Goal: Task Accomplishment & Management: Use online tool/utility

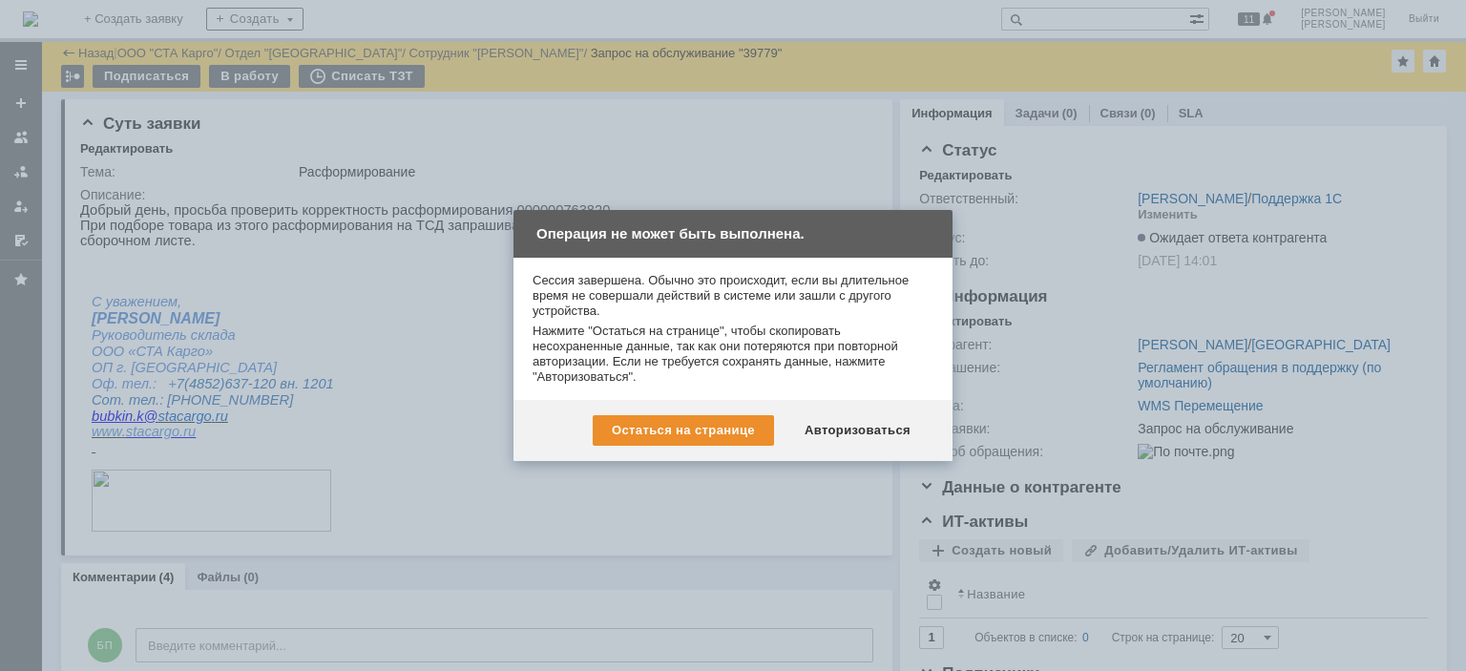
scroll to position [185, 0]
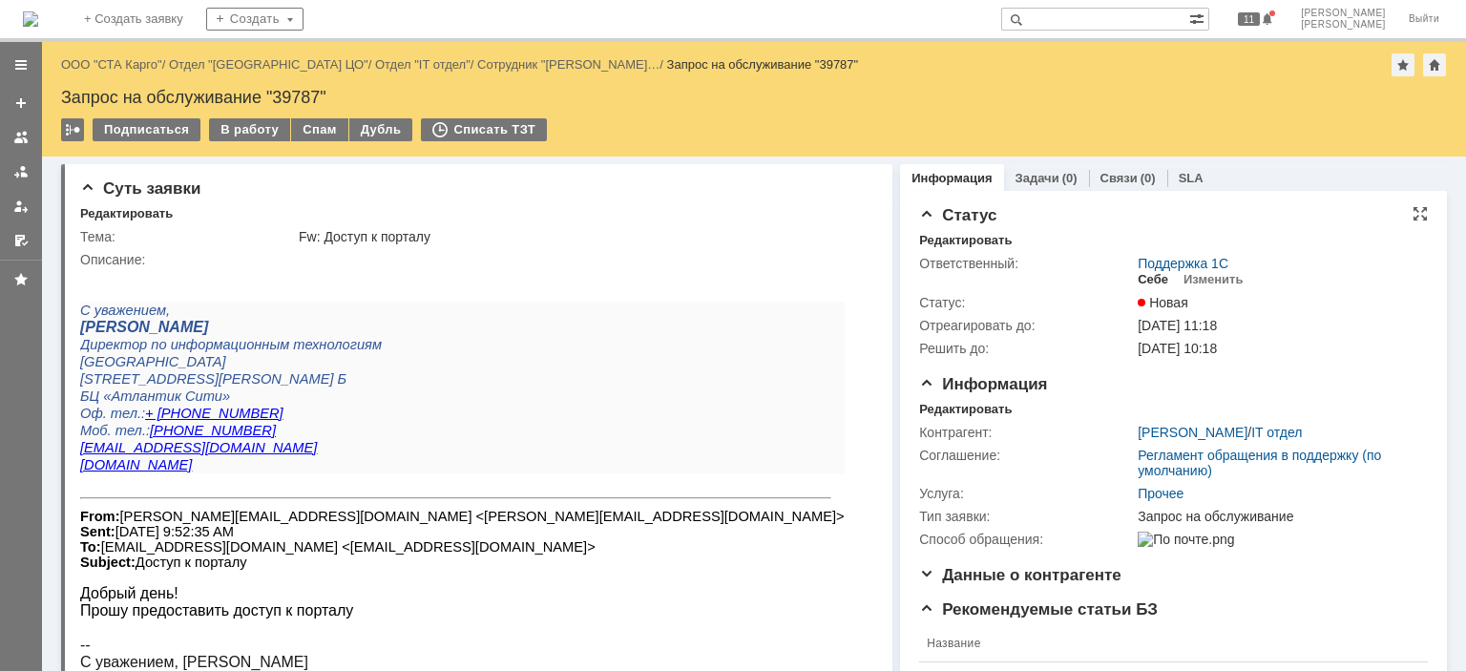
click at [1138, 281] on div "Себе" at bounding box center [1153, 279] width 31 height 15
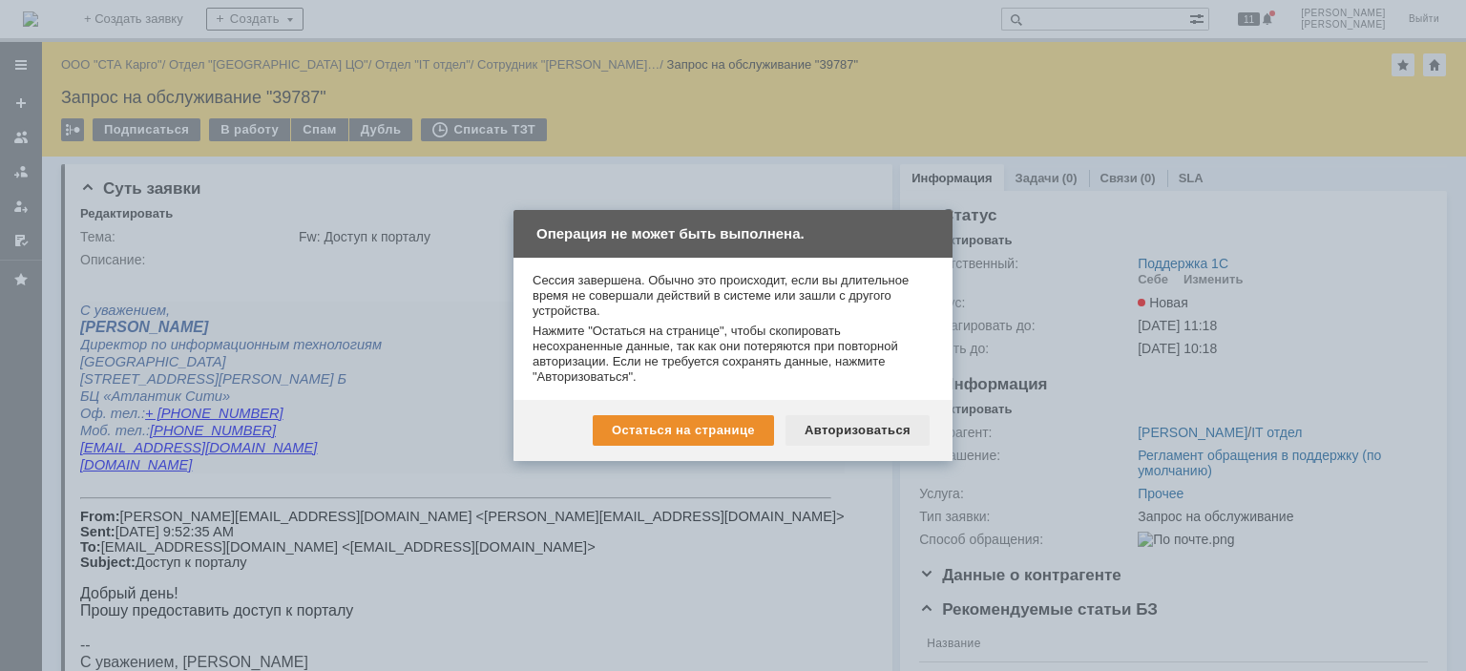
click at [868, 429] on div "Авторизоваться" at bounding box center [858, 430] width 144 height 31
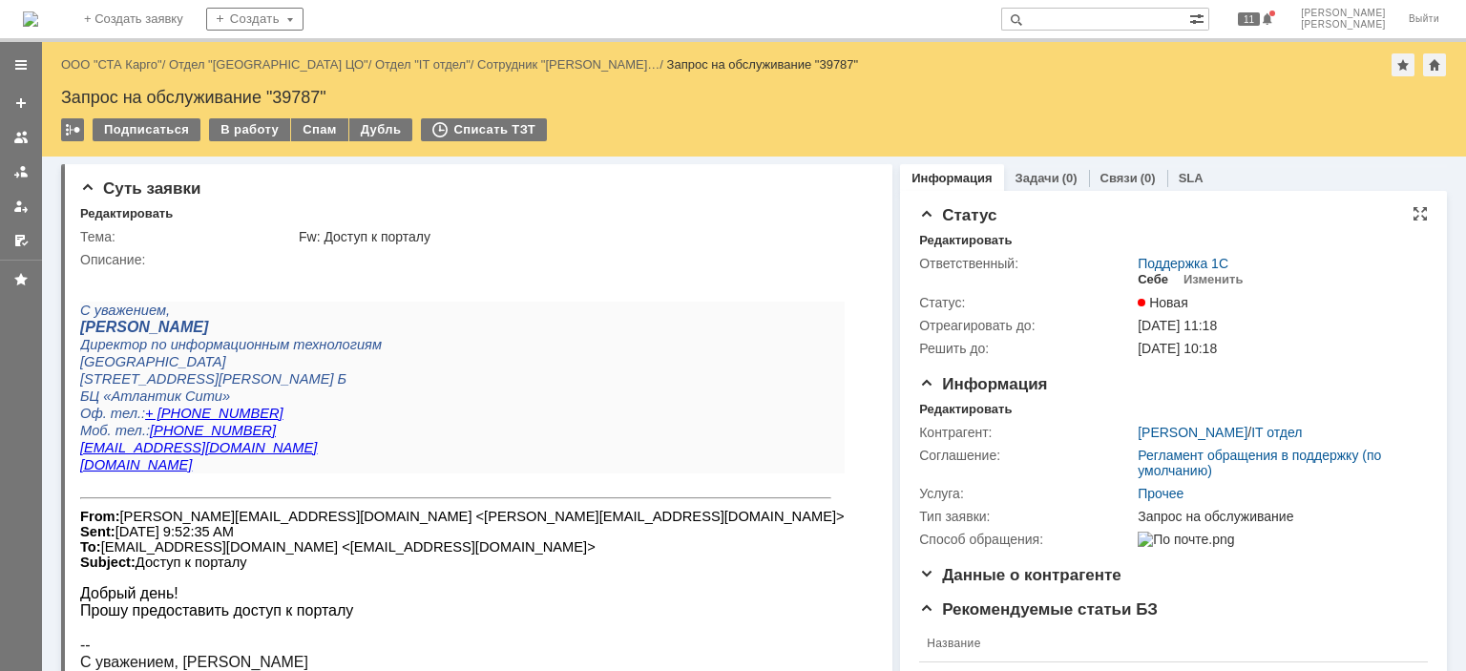
click at [1138, 284] on div "Себе" at bounding box center [1153, 279] width 31 height 15
click at [946, 419] on div "Контрагент: Кульбицкий Владислав / IT отдел Соглашение: Регламент обращения в п…" at bounding box center [1173, 484] width 509 height 134
click at [948, 415] on div "Редактировать" at bounding box center [965, 409] width 93 height 15
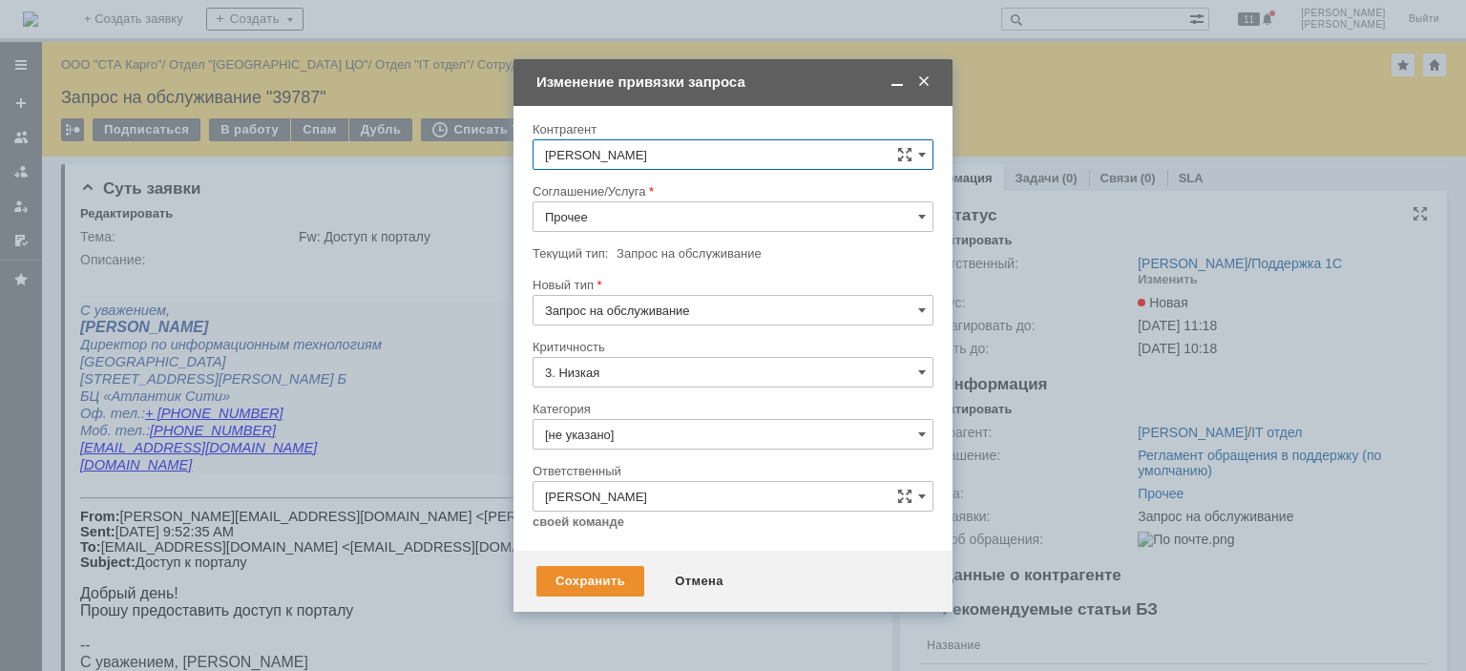
click at [634, 299] on input "Запрос на обслуживание" at bounding box center [733, 310] width 401 height 31
click at [740, 263] on div at bounding box center [733, 269] width 401 height 13
type input "Запрос на обслуживание"
click at [599, 572] on div "Сохранить" at bounding box center [590, 581] width 108 height 31
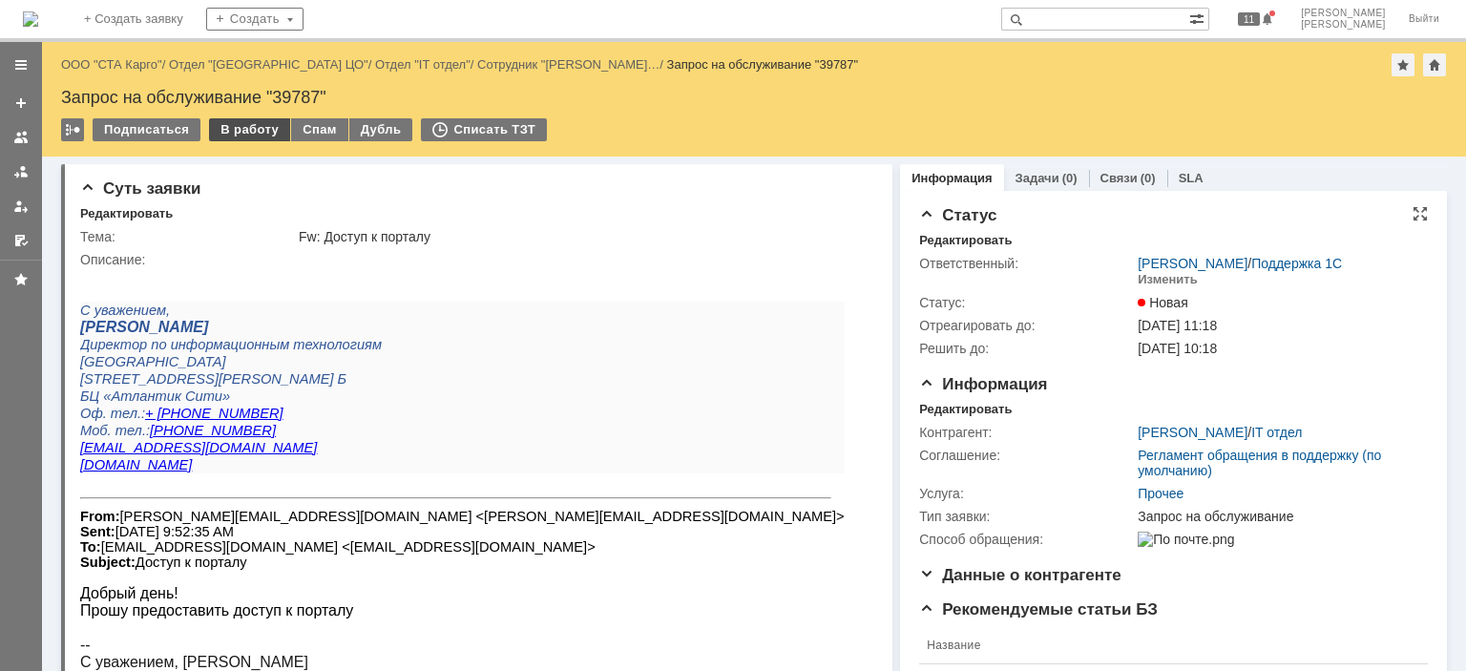
click at [258, 139] on div "В работу" at bounding box center [249, 129] width 81 height 23
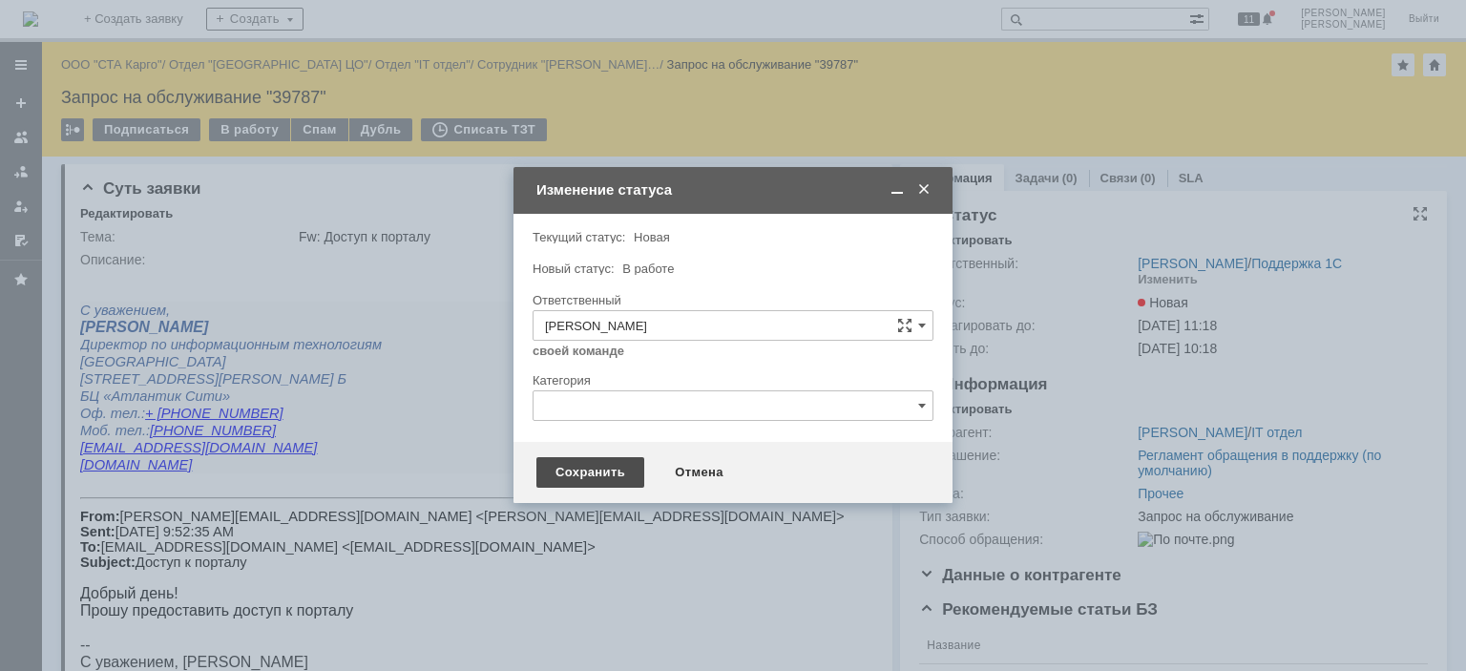
click at [588, 477] on div "Сохранить" at bounding box center [590, 472] width 108 height 31
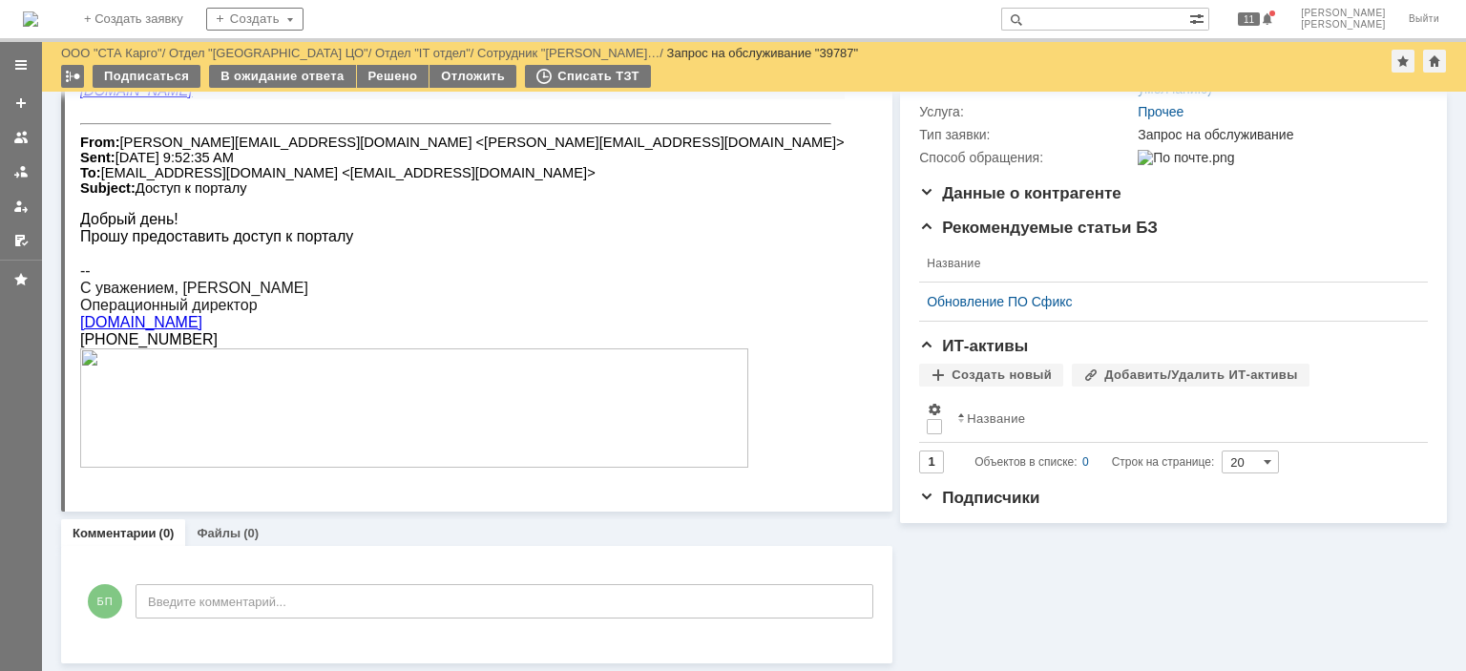
scroll to position [199, 0]
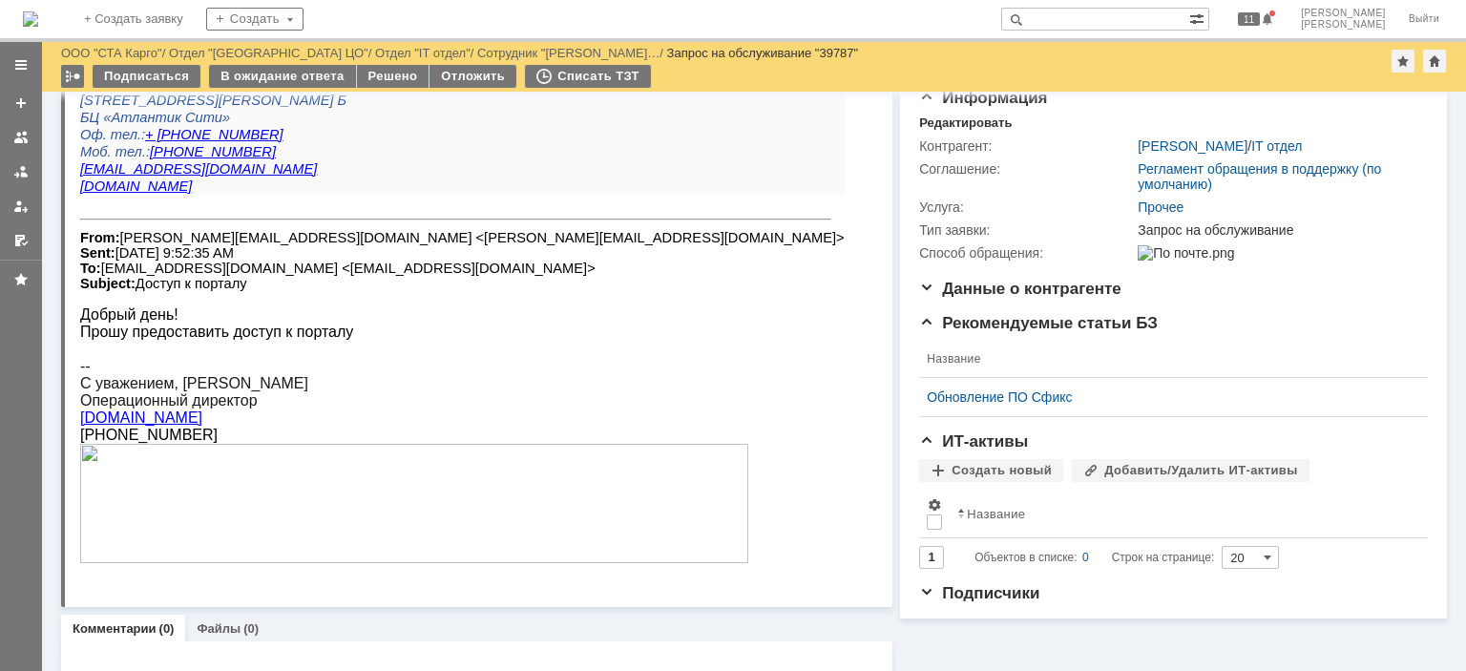
drag, startPoint x: 221, startPoint y: 435, endPoint x: 81, endPoint y: 434, distance: 140.3
click at [81, 427] on div "Операционный директор www.smartlink-llc.ru" at bounding box center [462, 409] width 765 height 34
copy link "[DOMAIN_NAME]"
drag, startPoint x: 541, startPoint y: 246, endPoint x: 331, endPoint y: 248, distance: 210.0
click at [331, 248] on font "From: Sergey.Strelchenko@smartlink-llc.ru <Sergey.Strelchenko@smartlink-llc.ru>…" at bounding box center [462, 260] width 765 height 61
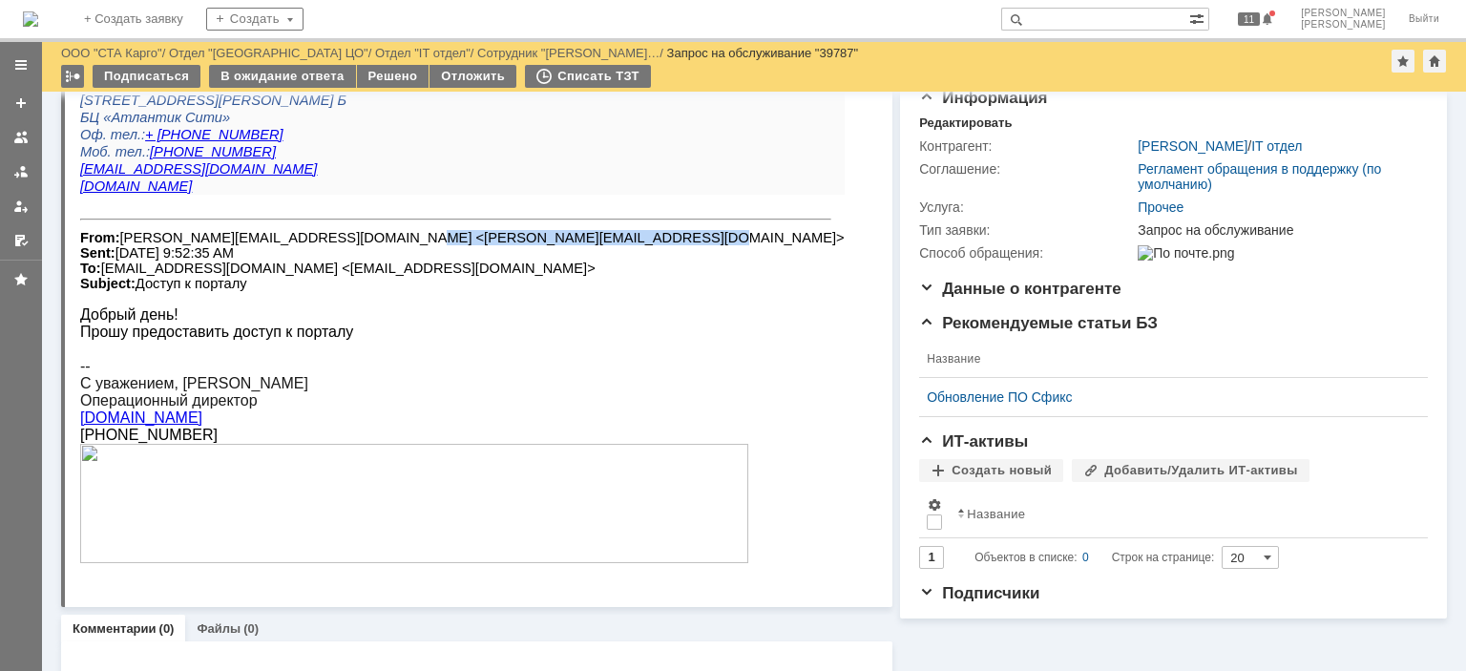
copy font "Sergey.Strelchenko@smartlink-llc.ru>"
click at [475, 324] on div "Добрый день!" at bounding box center [462, 314] width 765 height 17
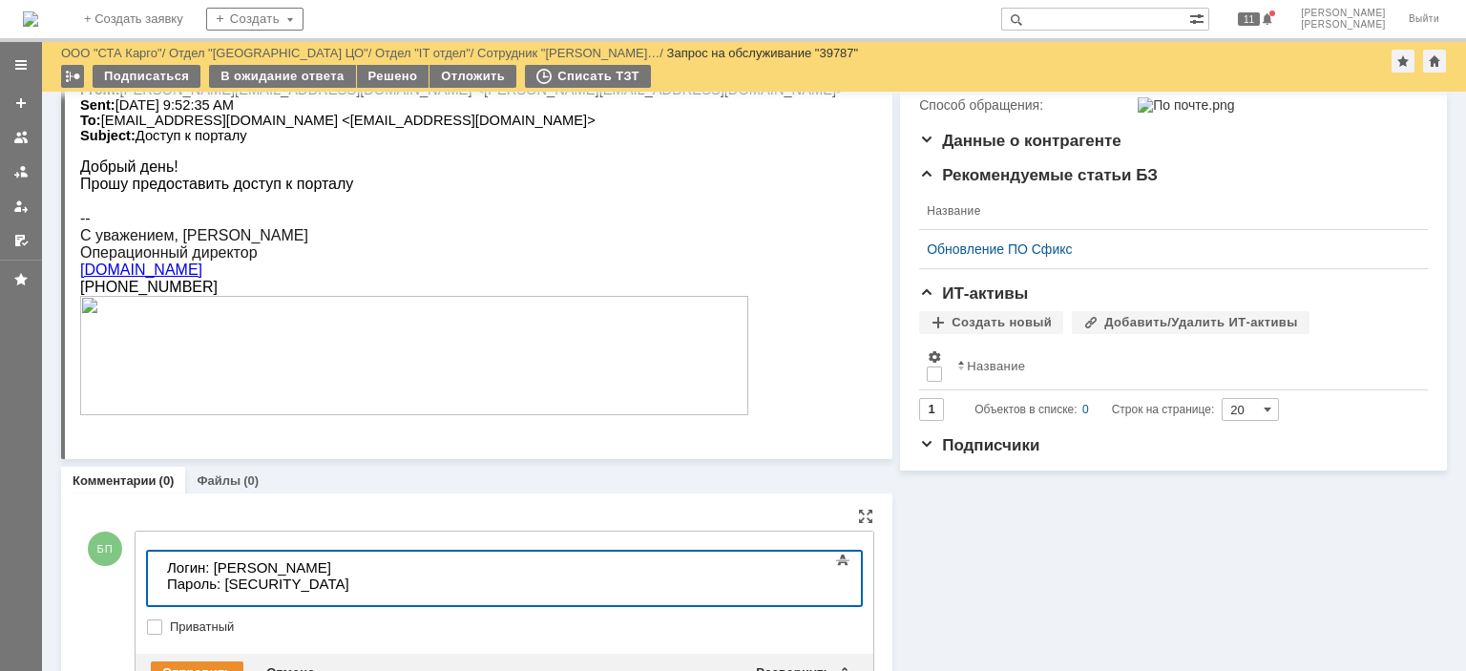
scroll to position [412, 0]
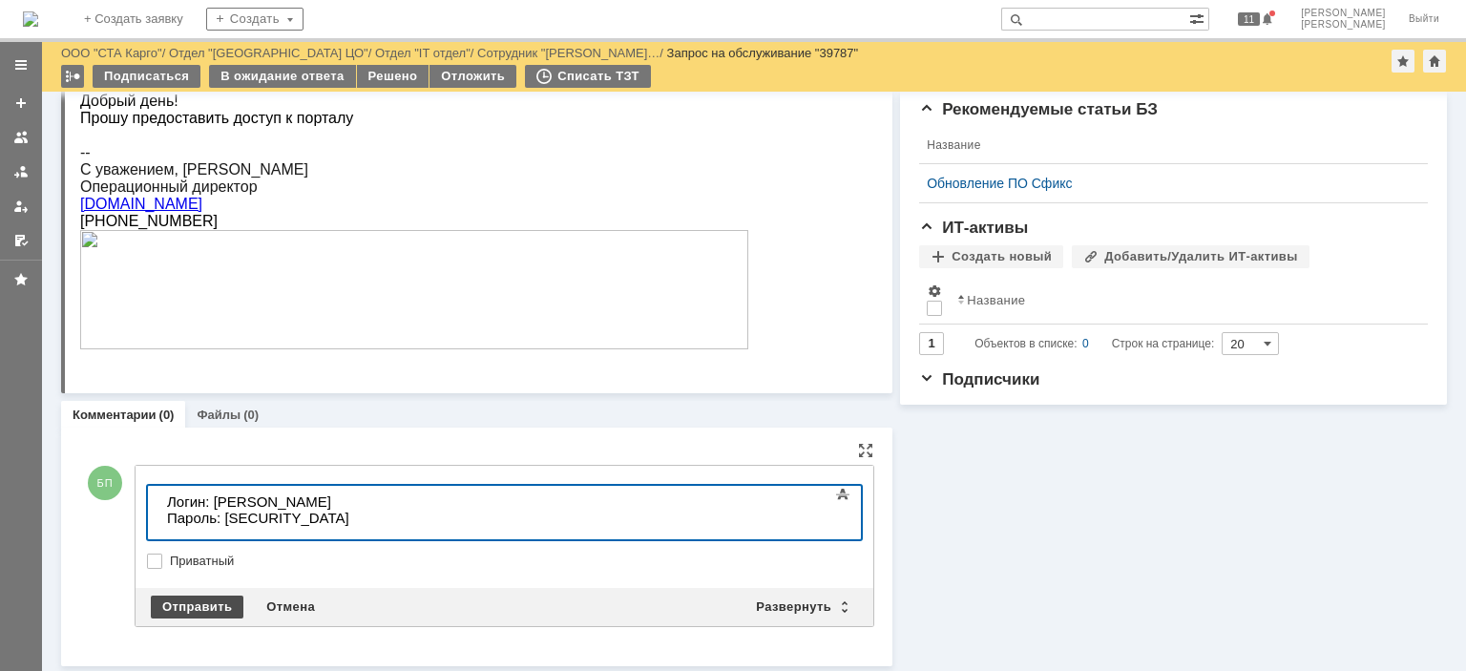
click at [218, 601] on div "Отправить" at bounding box center [197, 607] width 93 height 23
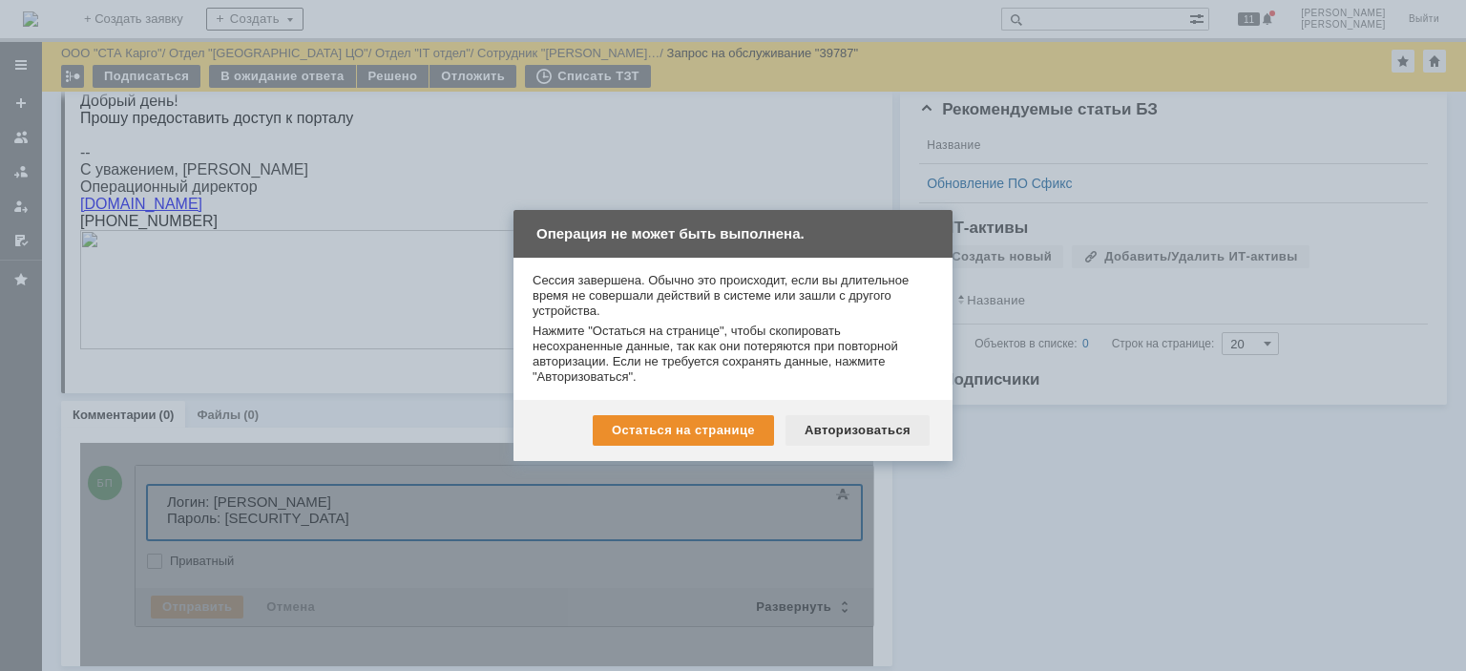
click at [867, 435] on div "Авторизоваться" at bounding box center [858, 430] width 144 height 31
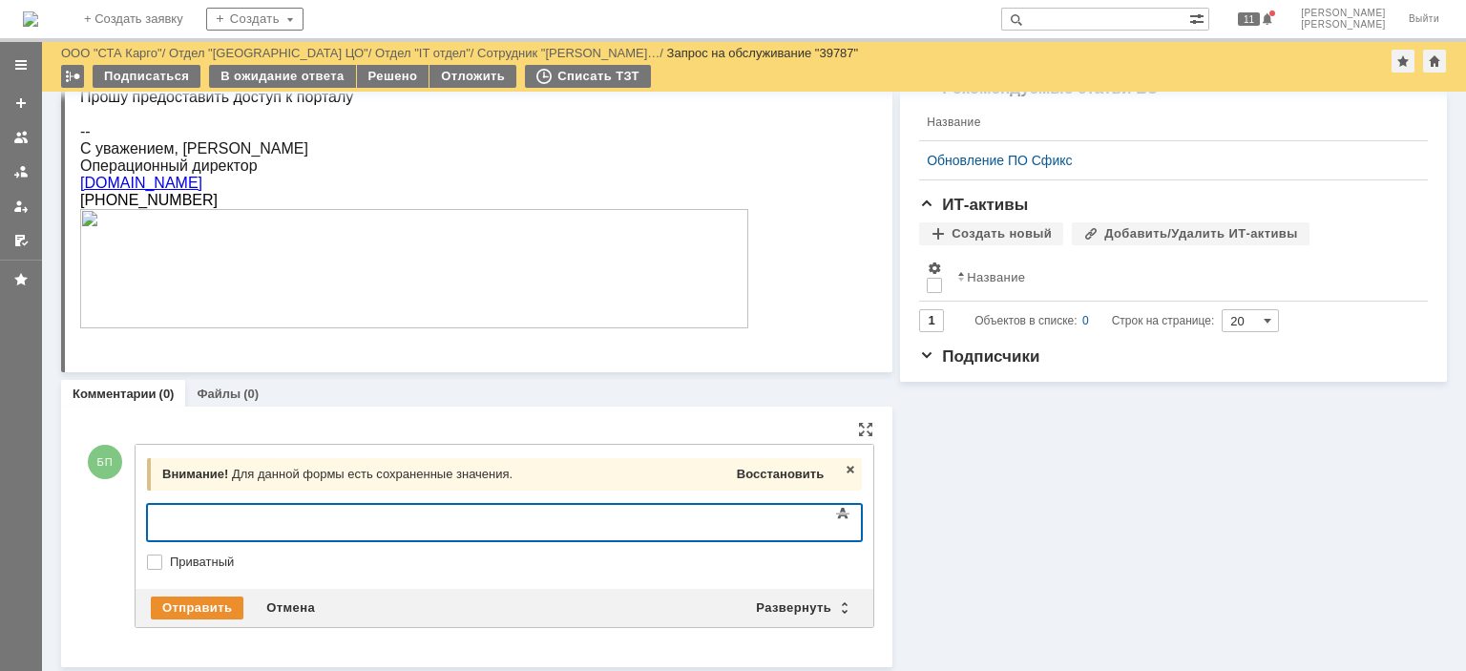
click at [764, 469] on span "Восстановить" at bounding box center [780, 474] width 87 height 14
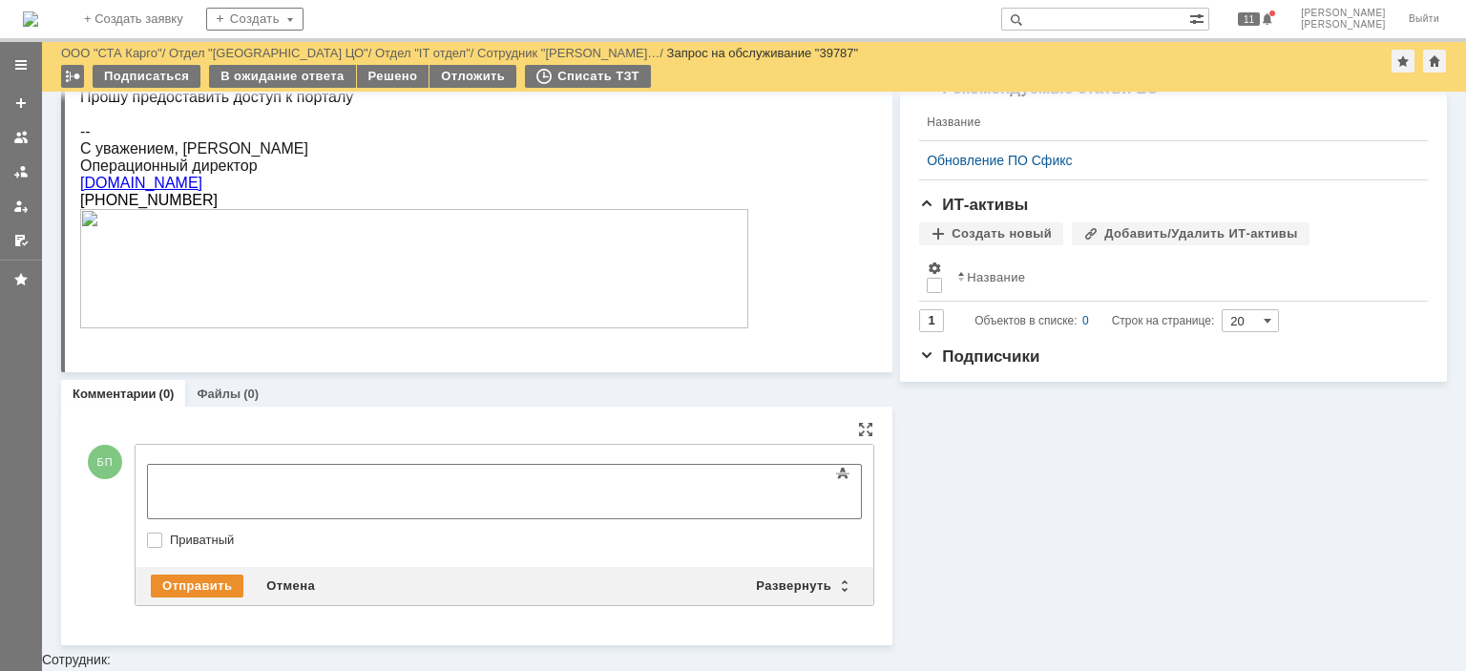
scroll to position [412, 0]
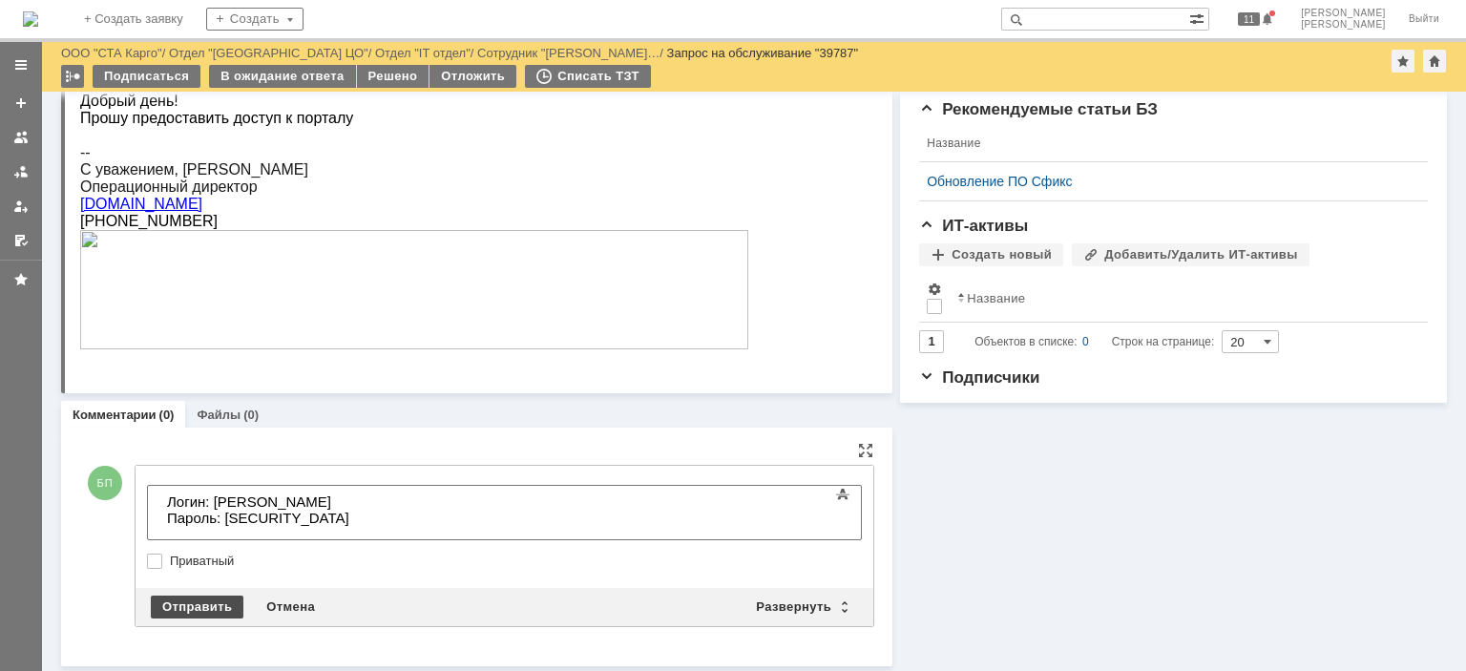
click at [192, 603] on div "Отправить" at bounding box center [197, 607] width 93 height 23
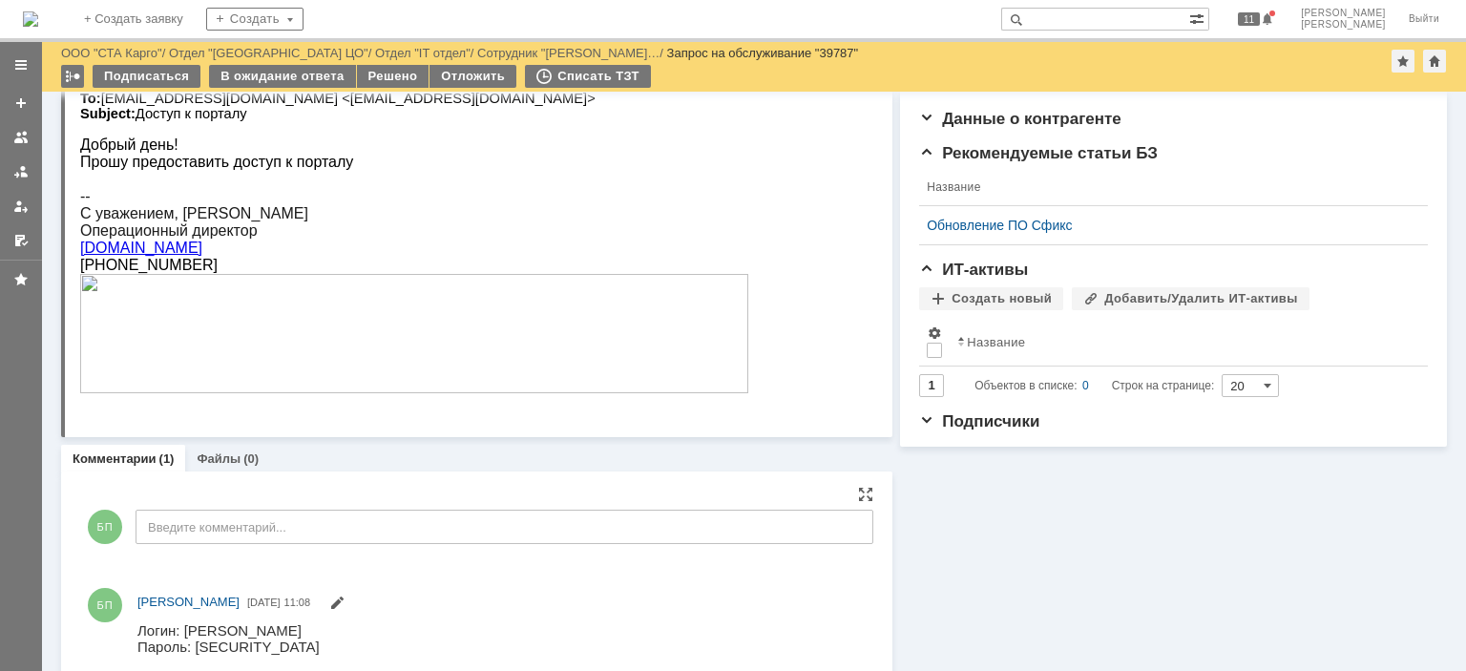
scroll to position [397, 0]
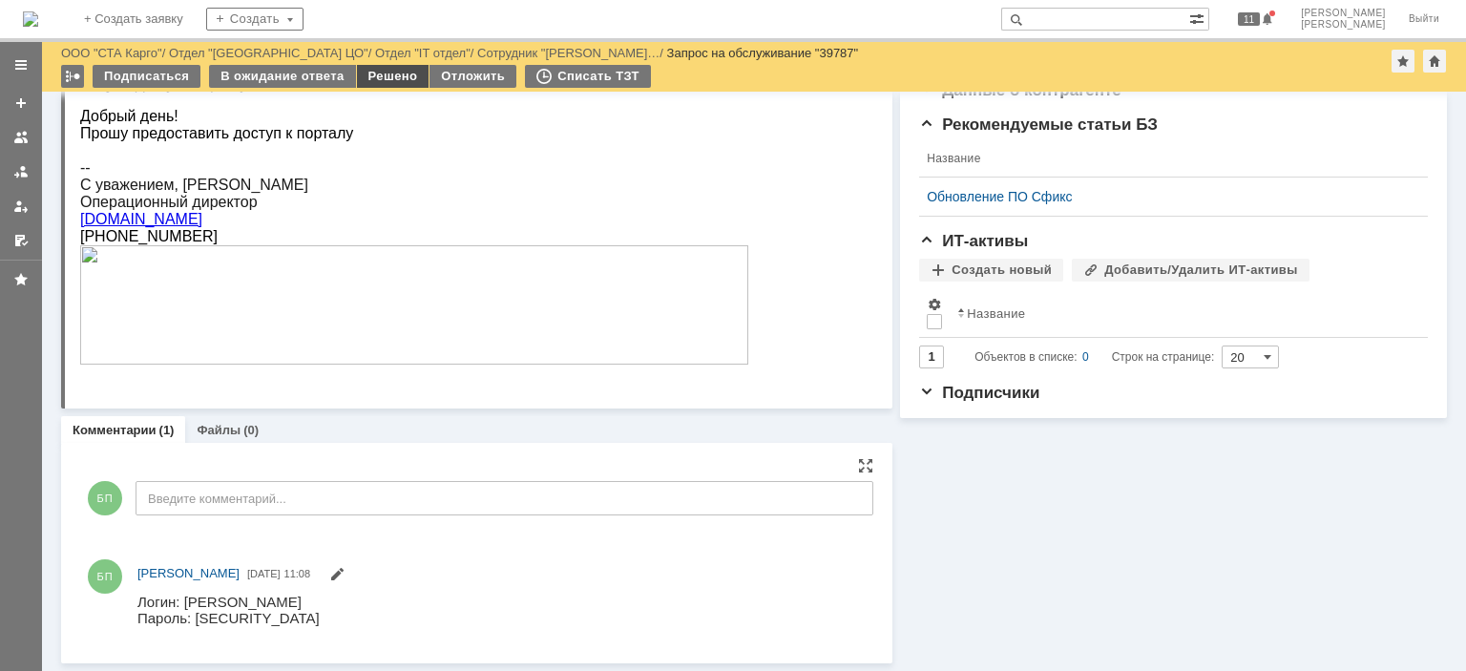
click at [363, 83] on div "Решено" at bounding box center [393, 76] width 73 height 23
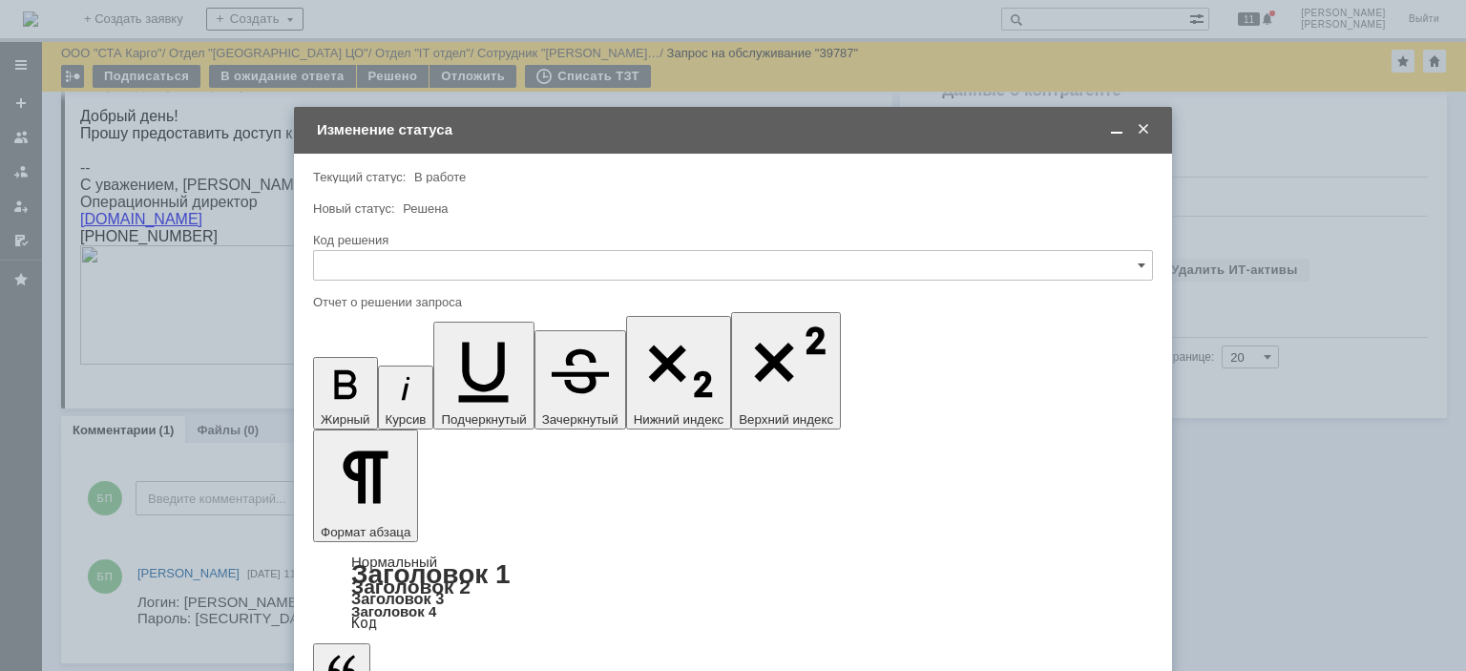
scroll to position [0, 0]
click at [412, 270] on input "text" at bounding box center [733, 265] width 840 height 31
click at [359, 521] on span "Решено" at bounding box center [733, 521] width 815 height 15
type input "Решено"
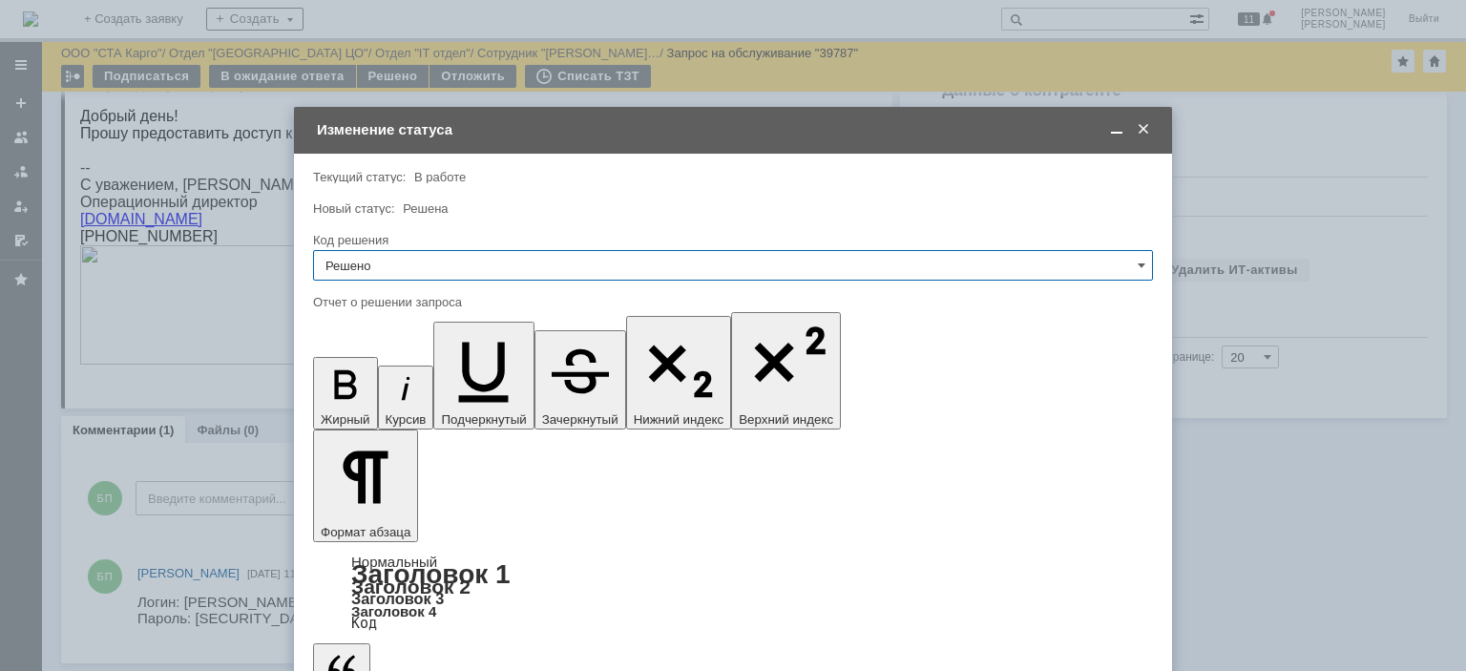
type input "Решено"
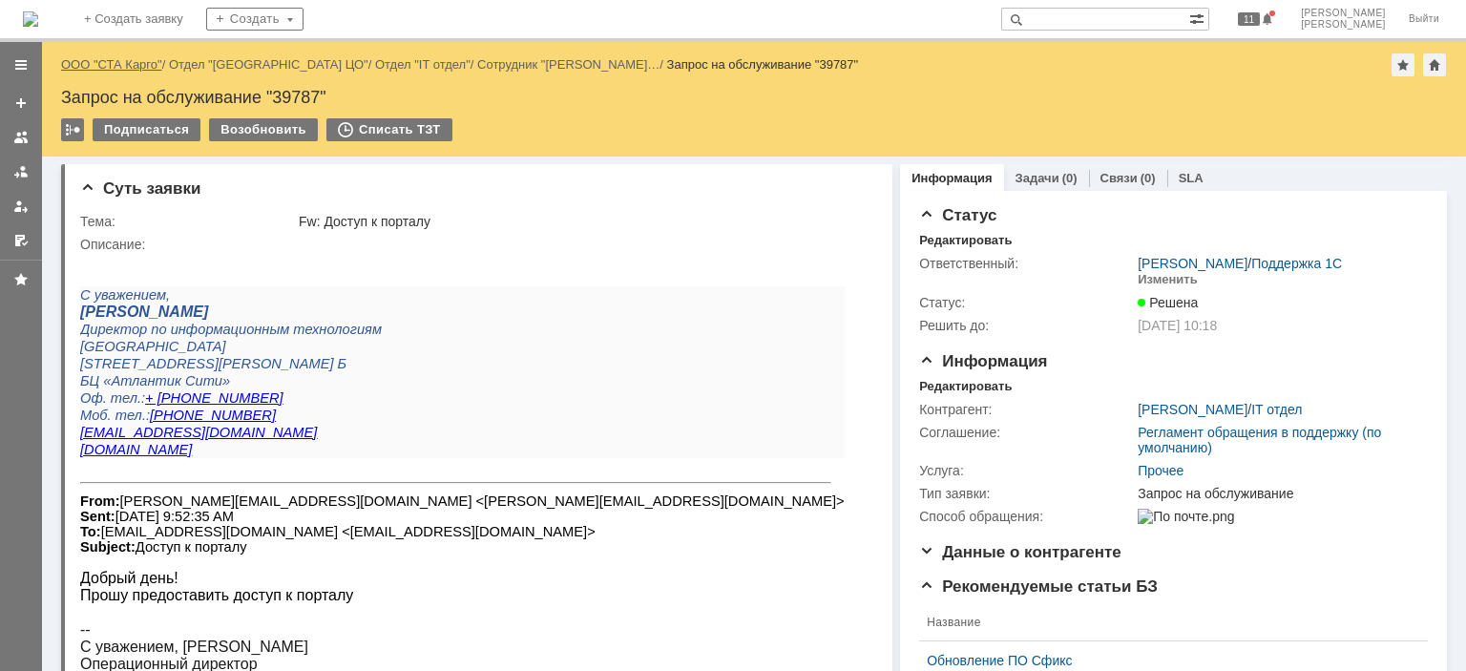
click at [135, 58] on link "ООО "СТА Карго"" at bounding box center [111, 64] width 101 height 14
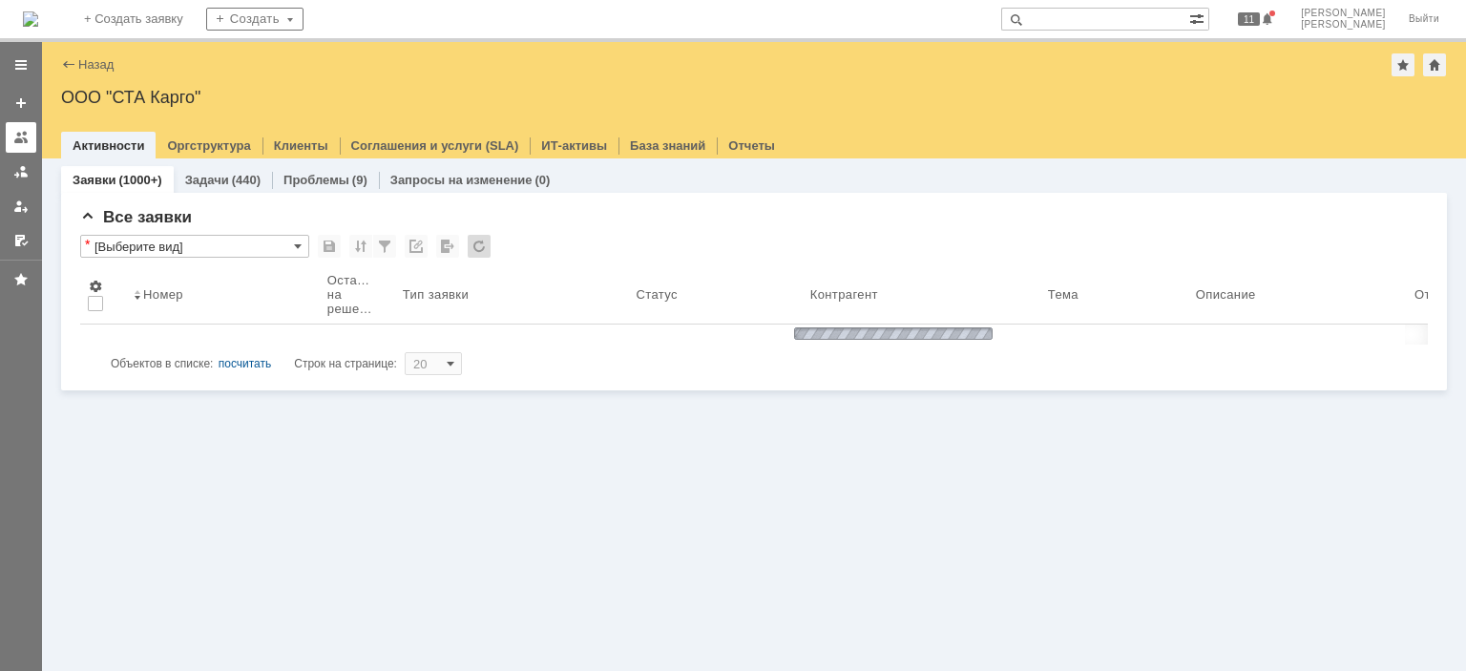
click at [25, 128] on link at bounding box center [21, 137] width 31 height 31
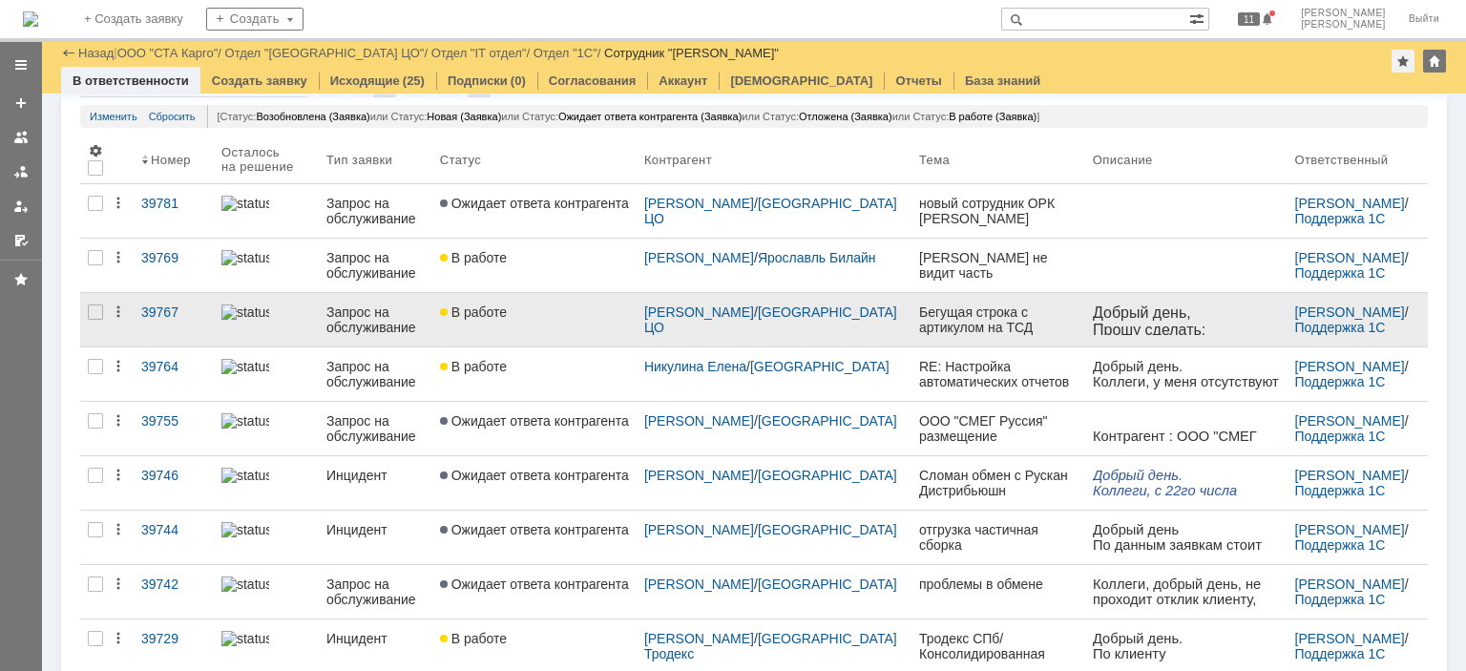
click at [569, 326] on link "В работе" at bounding box center [534, 319] width 204 height 53
